Goal: Information Seeking & Learning: Understand process/instructions

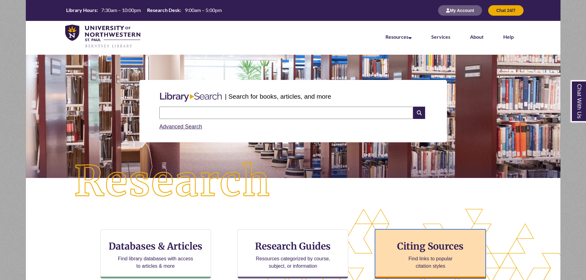
click at [413, 243] on h3 "Citing Sources" at bounding box center [430, 247] width 75 height 12
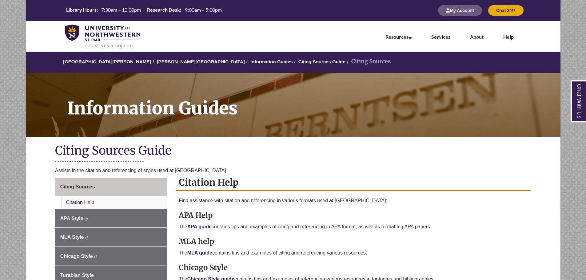
scroll to position [92, 0]
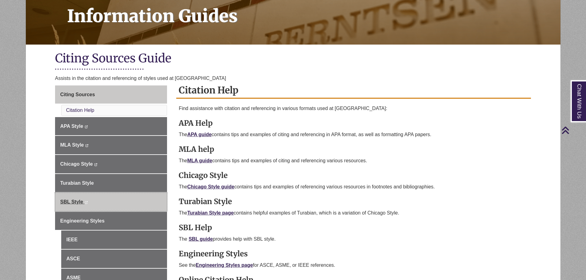
click at [105, 201] on link "SBL Style This link opens in a new window This link opens in a new window" at bounding box center [111, 202] width 112 height 18
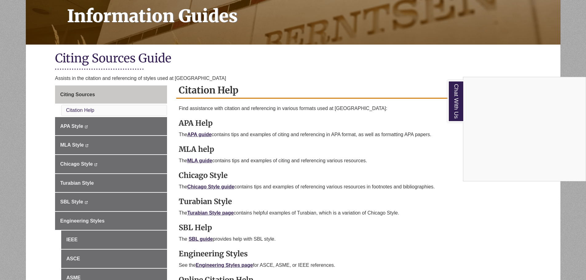
click at [40, 179] on div "Chat With Us" at bounding box center [293, 140] width 586 height 280
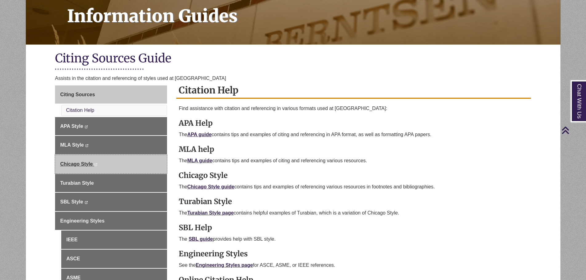
click at [83, 166] on span "Chicago Style" at bounding box center [76, 164] width 33 height 5
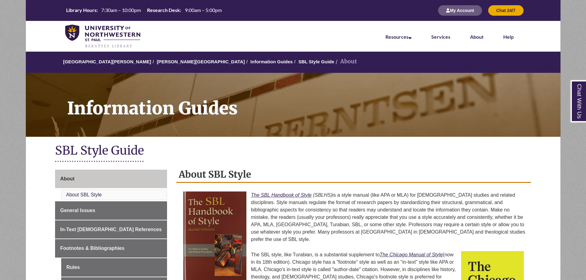
click at [297, 192] on p "The SBL Handbook of Style (SBLHS) is a style manual (like APA or MLA) for [DEMO…" at bounding box center [354, 217] width 350 height 57
click at [294, 195] on em "The SBL Handbook of Style" at bounding box center [281, 195] width 61 height 5
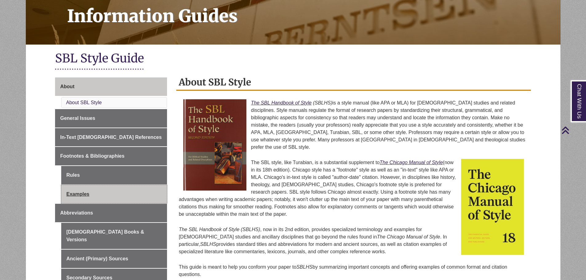
click at [100, 193] on link "Examples" at bounding box center [114, 194] width 106 height 18
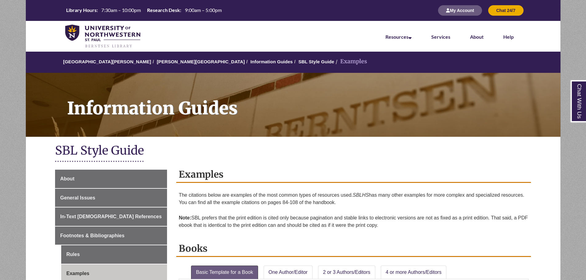
scroll to position [92, 0]
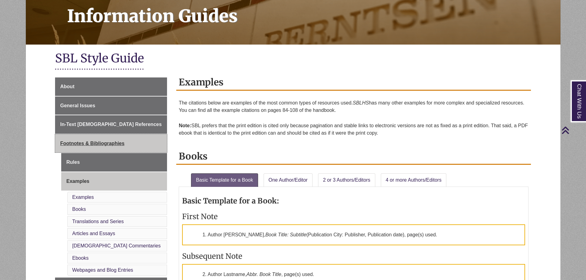
click at [119, 150] on link "Footnotes & Bibliographies" at bounding box center [111, 144] width 112 height 18
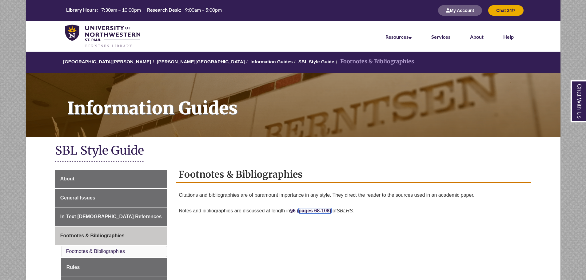
click at [311, 210] on link "pages 68-108)" at bounding box center [315, 210] width 33 height 5
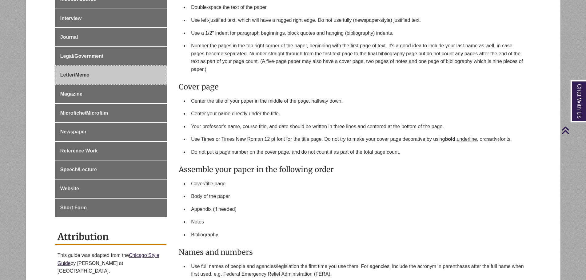
scroll to position [277, 0]
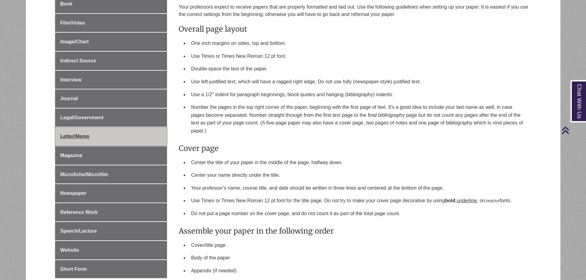
click at [76, 134] on span "Letter/Memo" at bounding box center [74, 136] width 29 height 5
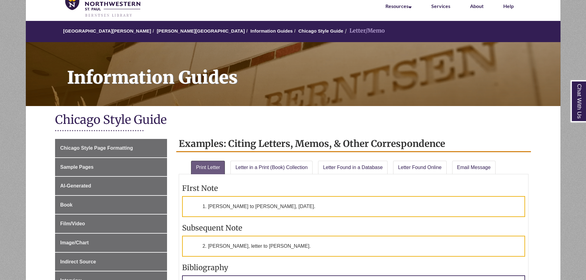
scroll to position [123, 0]
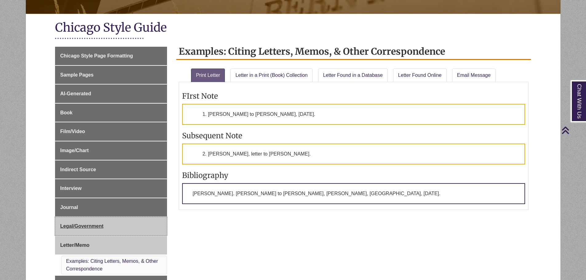
click at [127, 223] on link "Legal/Government" at bounding box center [111, 226] width 112 height 18
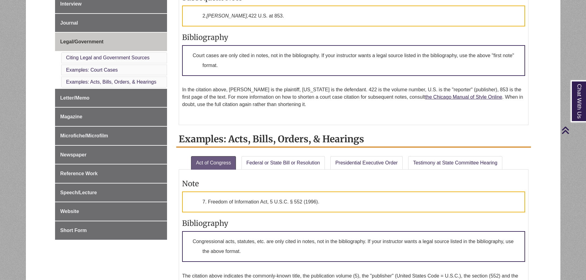
scroll to position [400, 0]
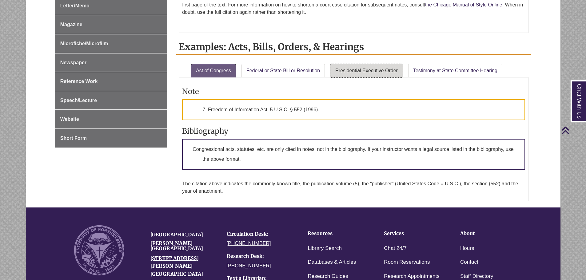
click at [378, 66] on link "Presidential Executive Order" at bounding box center [367, 71] width 72 height 14
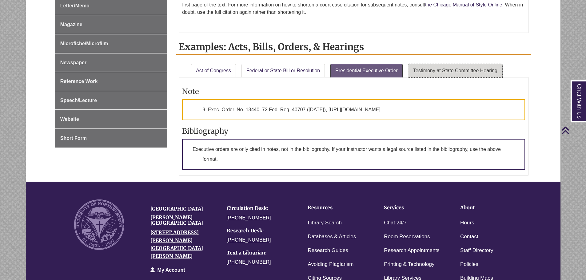
click at [425, 69] on link "Testimony at State Committee Hearing" at bounding box center [455, 71] width 94 height 14
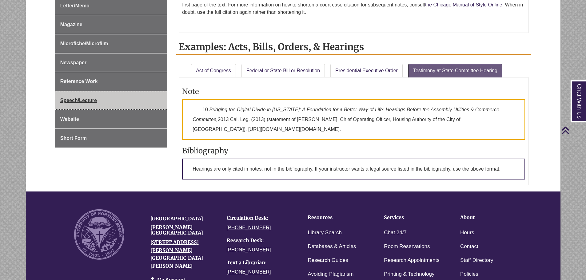
click at [113, 99] on link "Speech/Lecture" at bounding box center [111, 100] width 112 height 18
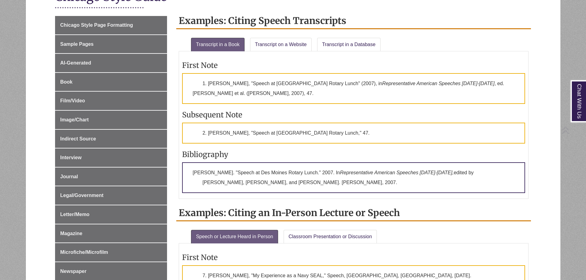
scroll to position [185, 0]
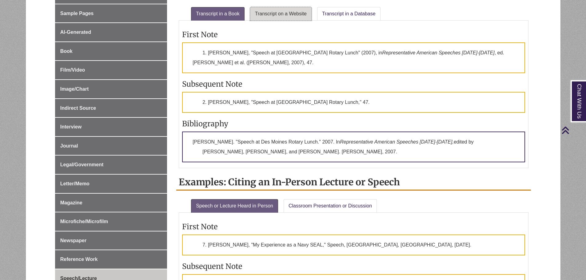
click at [290, 11] on link "Transcript on a Website" at bounding box center [281, 14] width 62 height 14
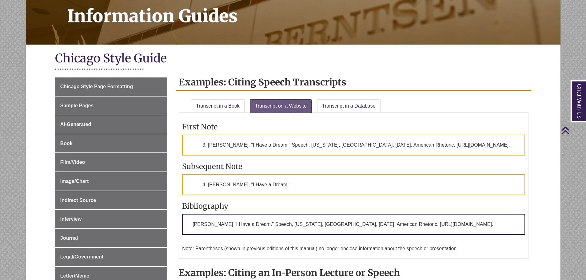
scroll to position [62, 0]
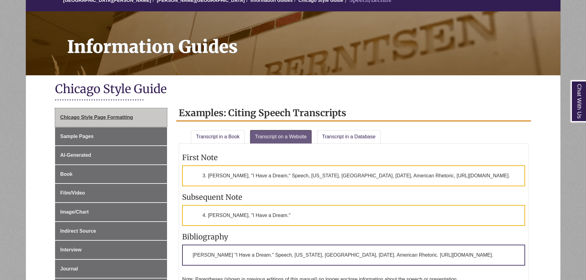
click at [94, 121] on link "Chicago Style Page Formatting" at bounding box center [111, 117] width 112 height 18
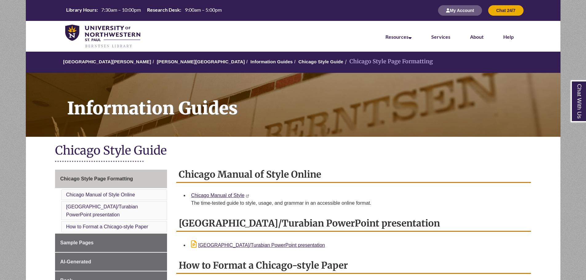
scroll to position [92, 0]
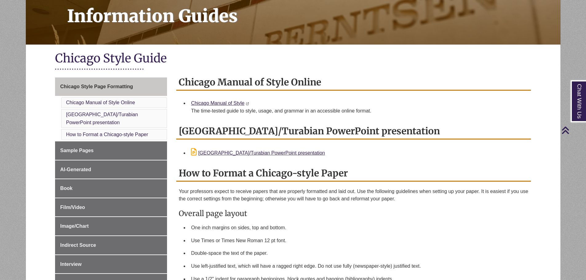
click at [224, 99] on li "Chicago Manual of Style This link opens in a new window This link opens in a ne…" at bounding box center [359, 107] width 340 height 20
click at [226, 101] on link "Chicago Manual of Style" at bounding box center [217, 103] width 53 height 5
